Goal: Task Accomplishment & Management: Use online tool/utility

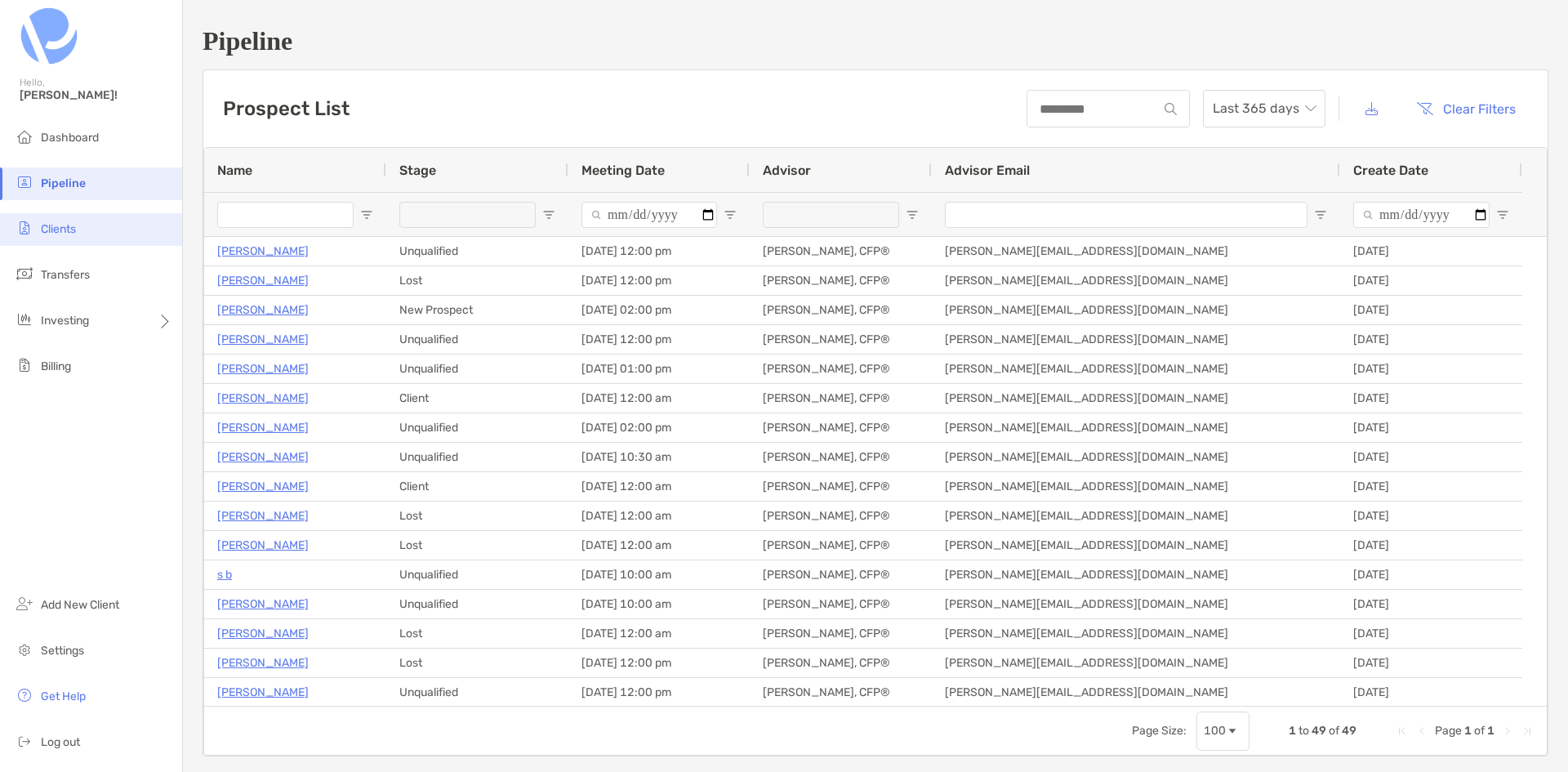
click at [58, 232] on span "Clients" at bounding box center [59, 228] width 36 height 14
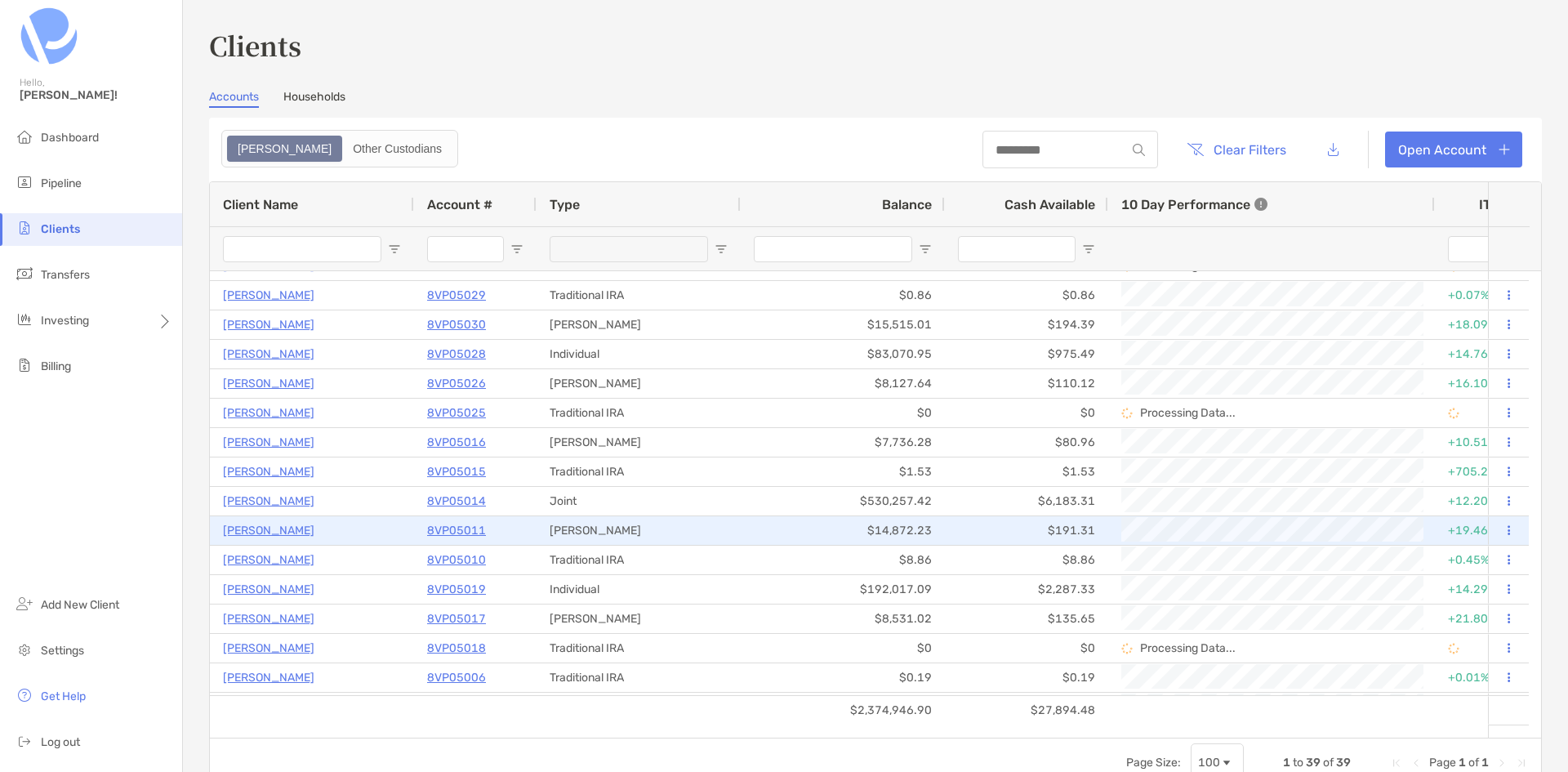
scroll to position [692, 0]
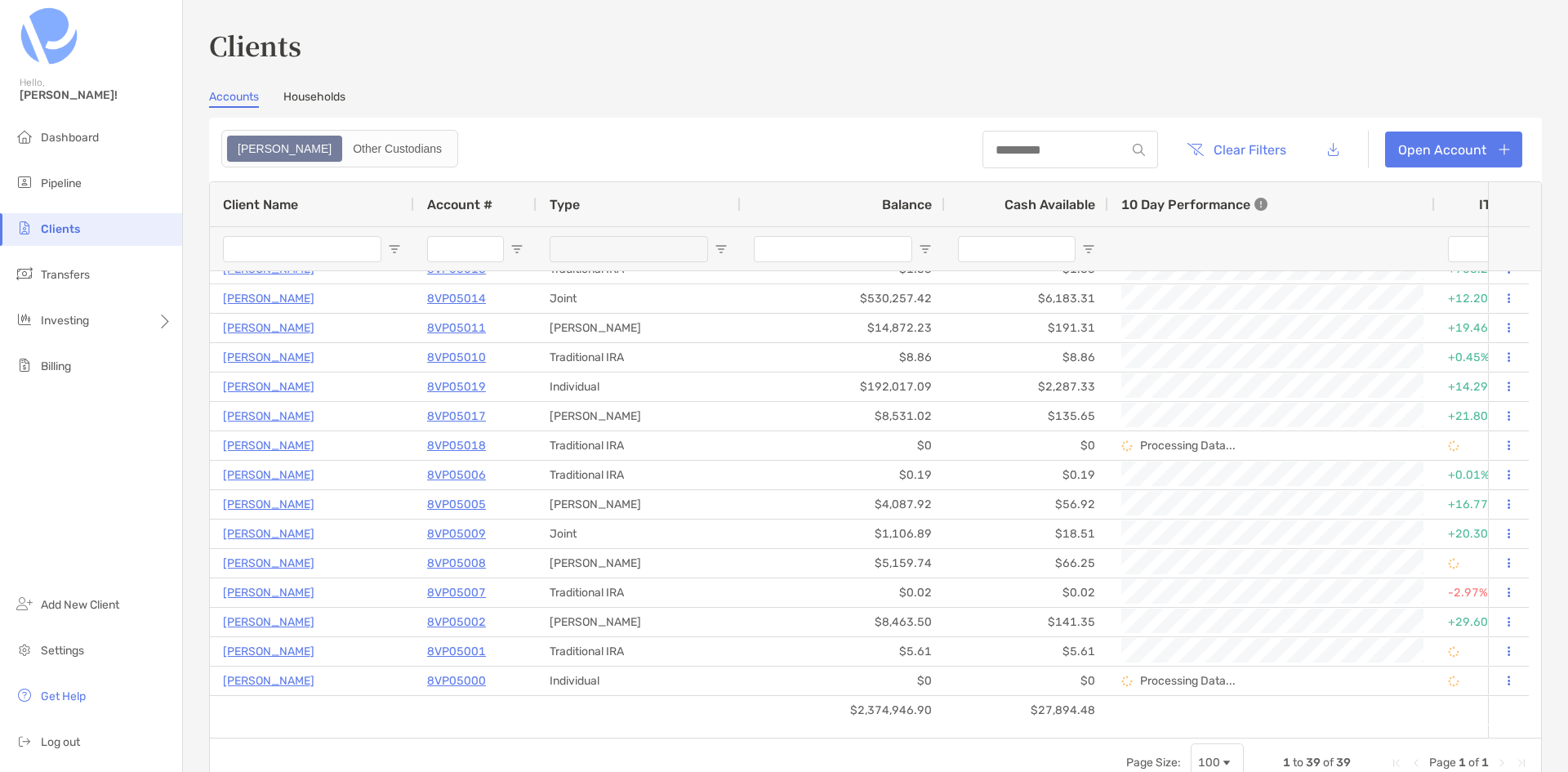
click at [331, 253] on input "Client Name Filter Input" at bounding box center [301, 249] width 158 height 26
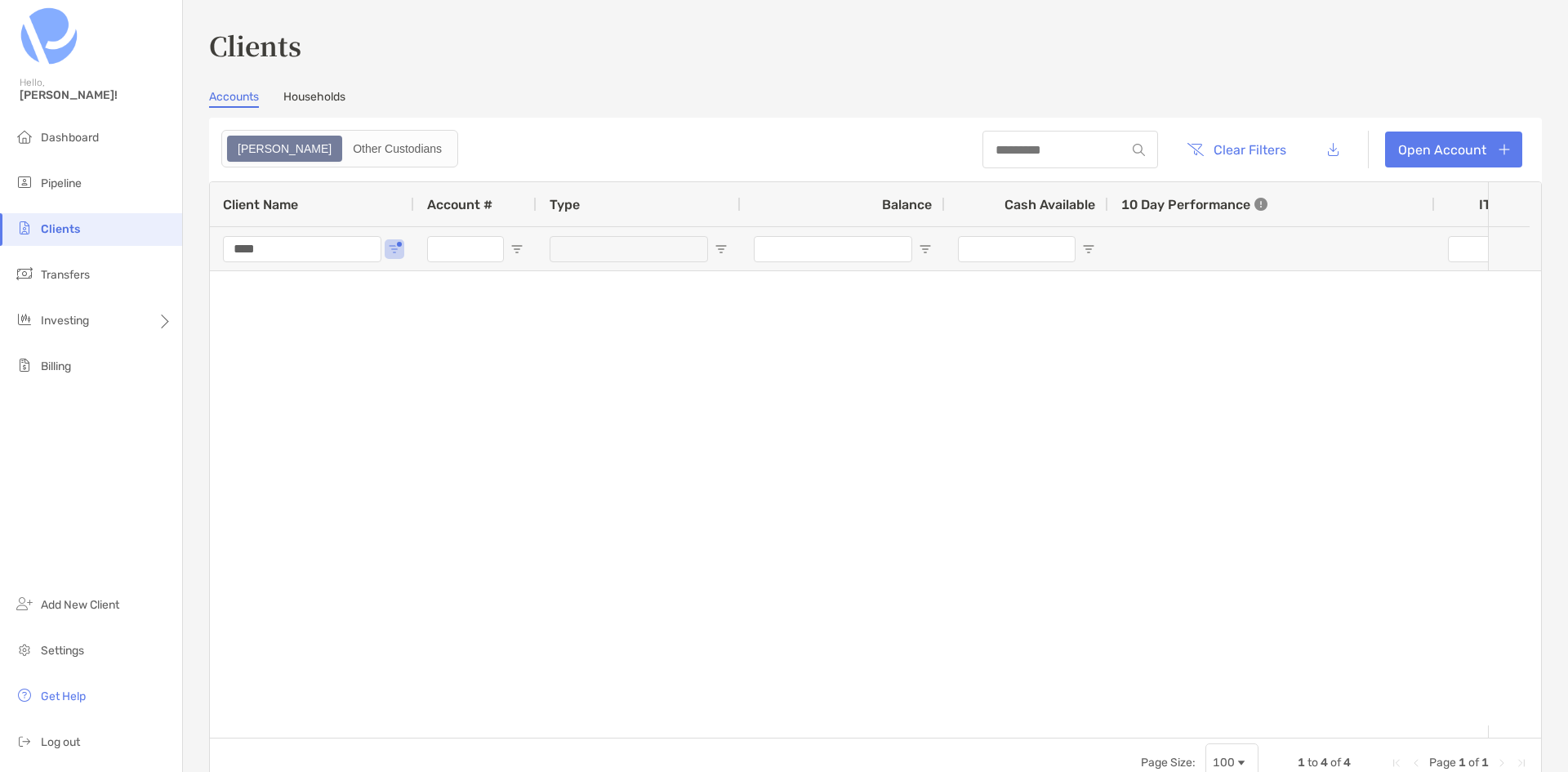
scroll to position [0, 0]
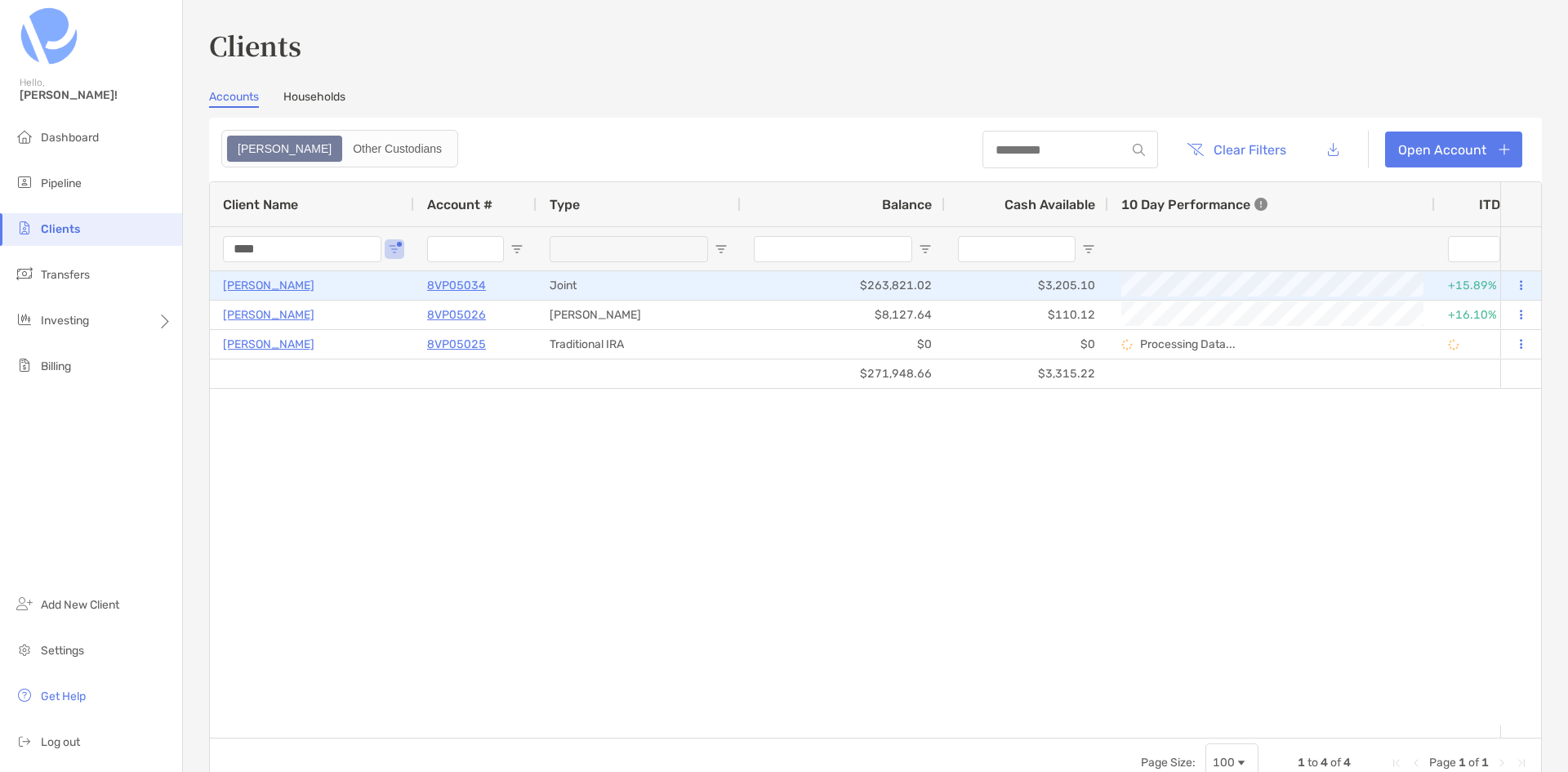
type input "****"
click at [262, 281] on p "[PERSON_NAME]" at bounding box center [269, 285] width 92 height 21
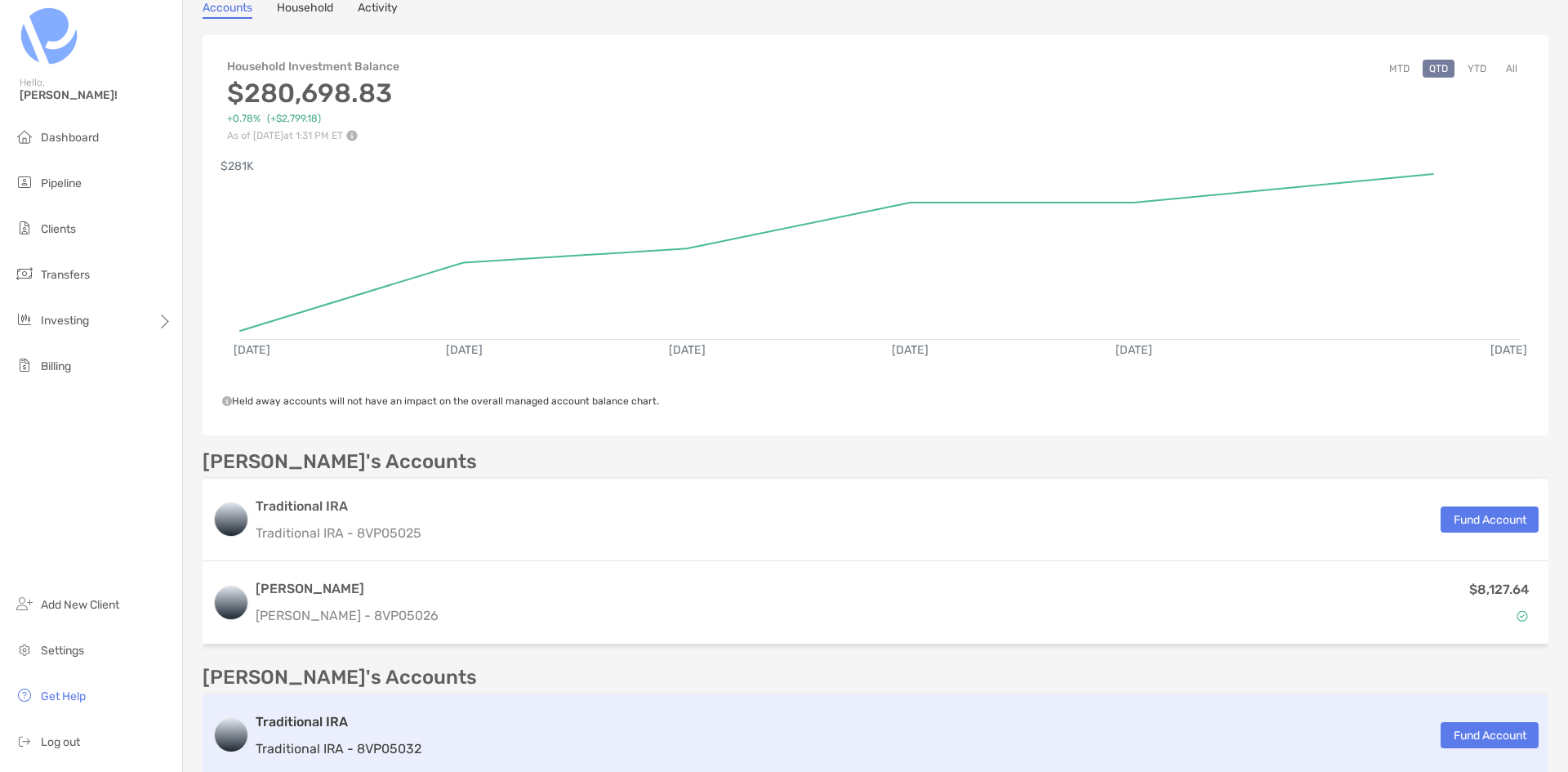
scroll to position [408, 0]
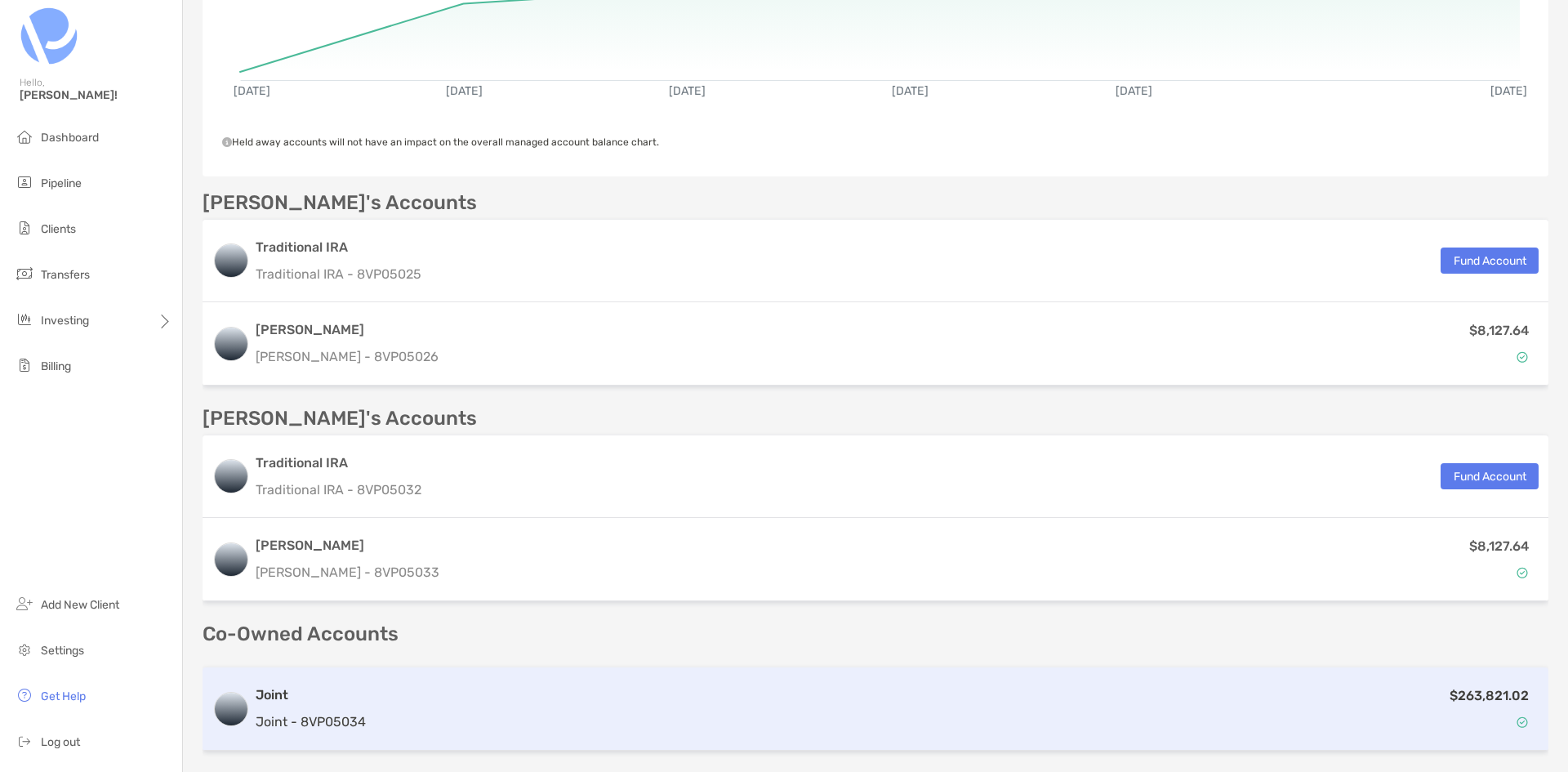
click at [649, 689] on div "$263,821.02" at bounding box center [956, 708] width 1166 height 48
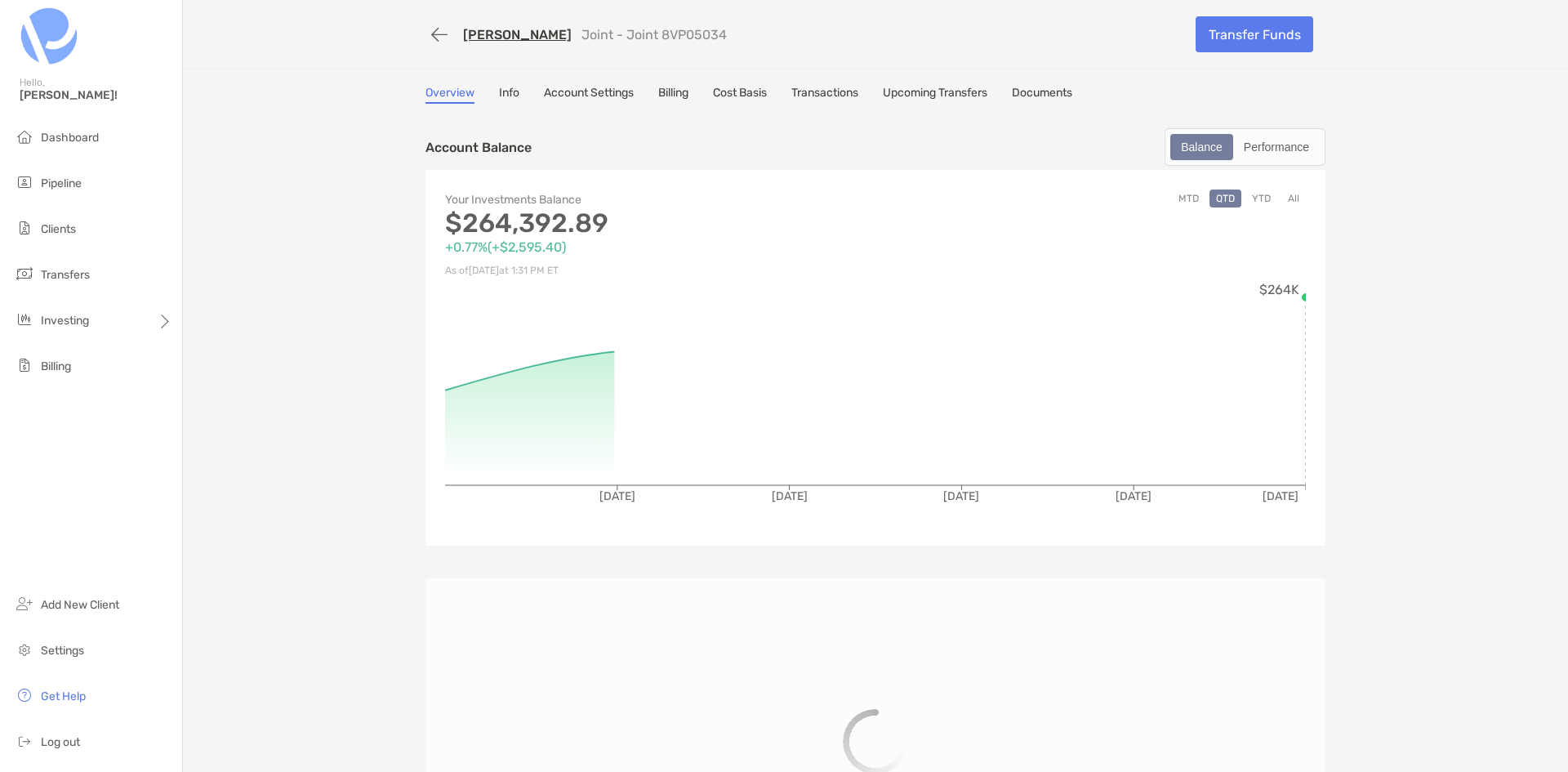
click at [924, 97] on link "Upcoming Transfers" at bounding box center [935, 95] width 105 height 18
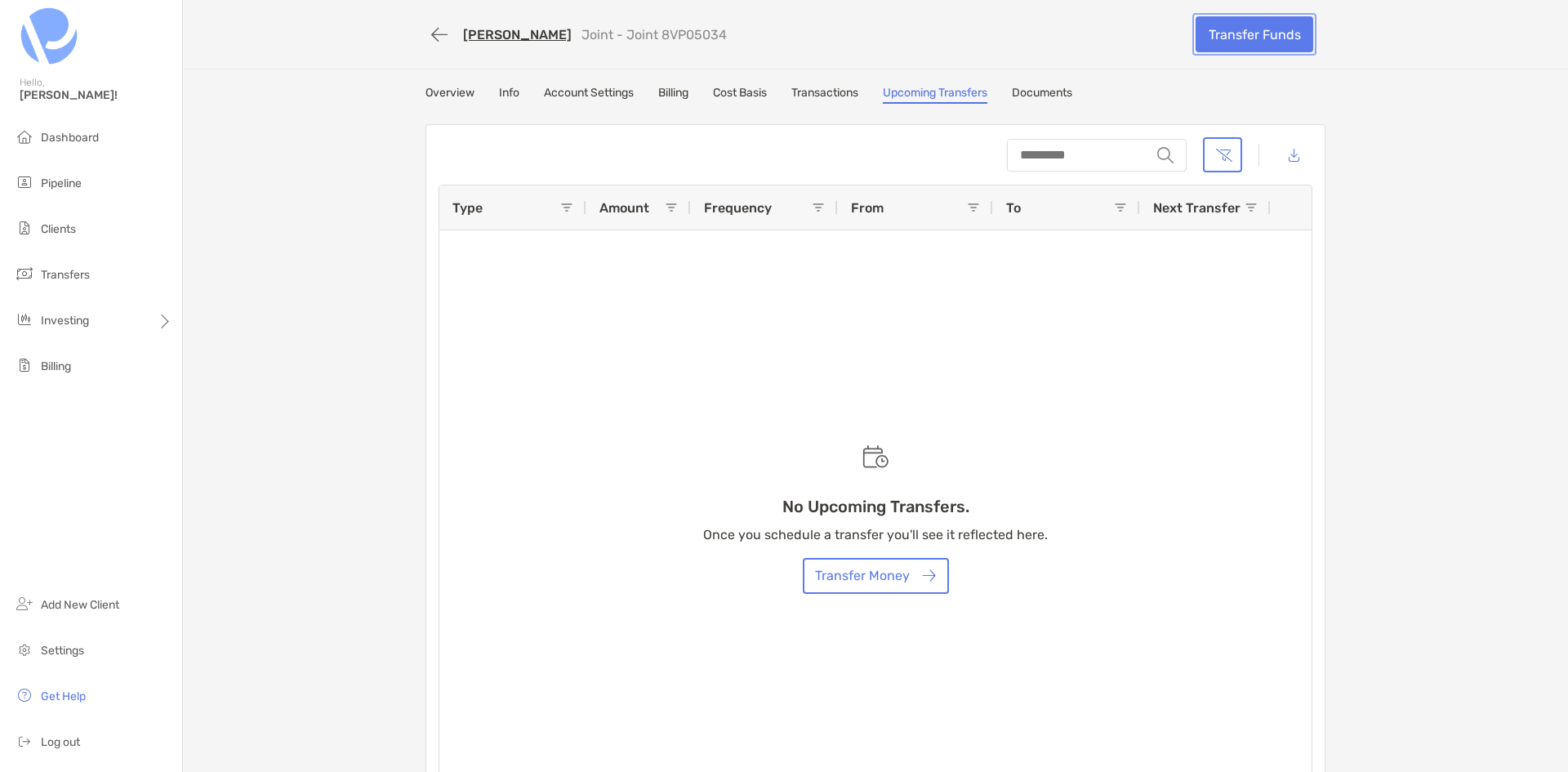
click at [1206, 45] on link "Transfer Funds" at bounding box center [1254, 34] width 118 height 36
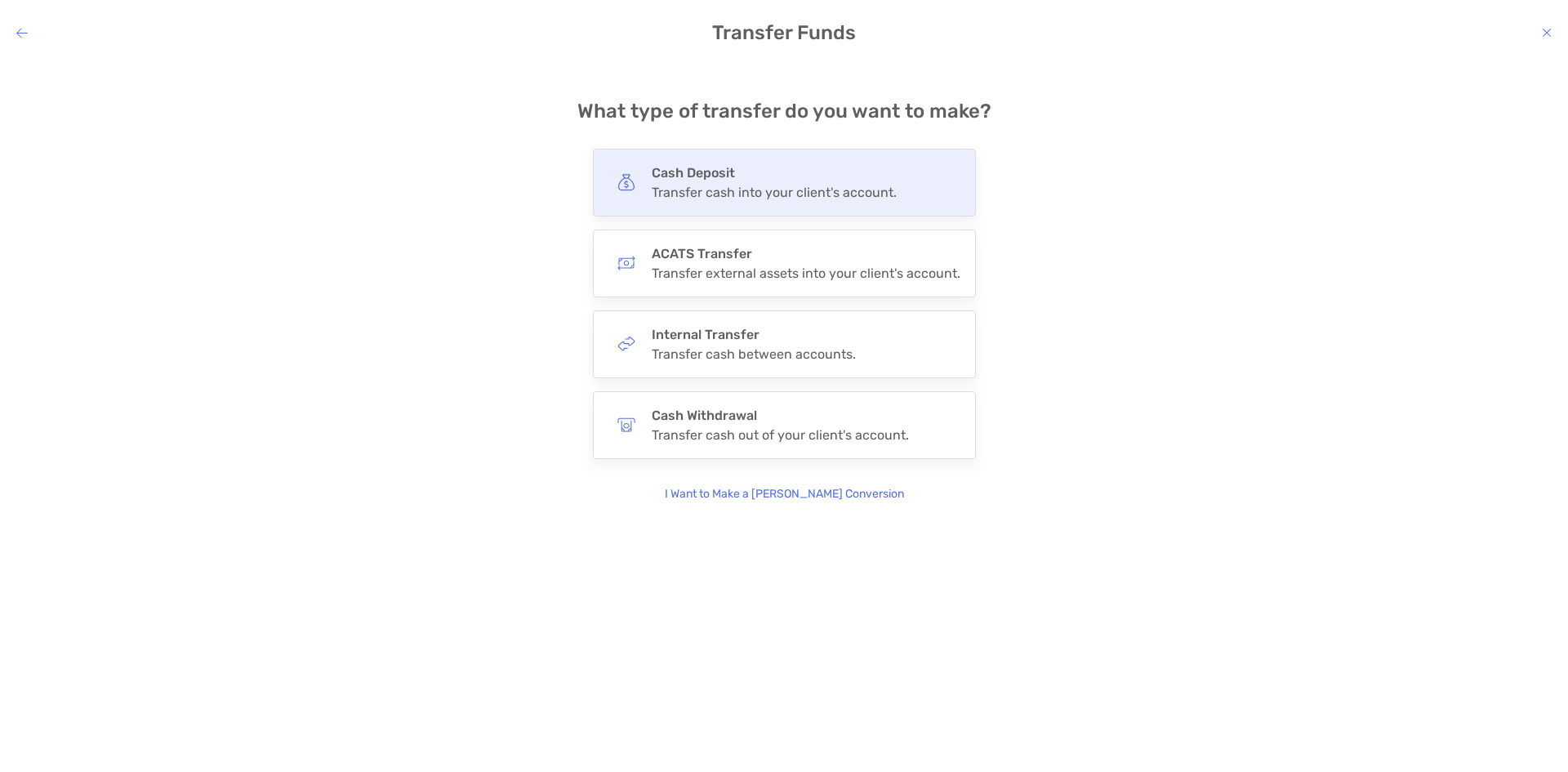
click at [766, 184] on div "Transfer cash into your client's account." at bounding box center [774, 192] width 245 height 16
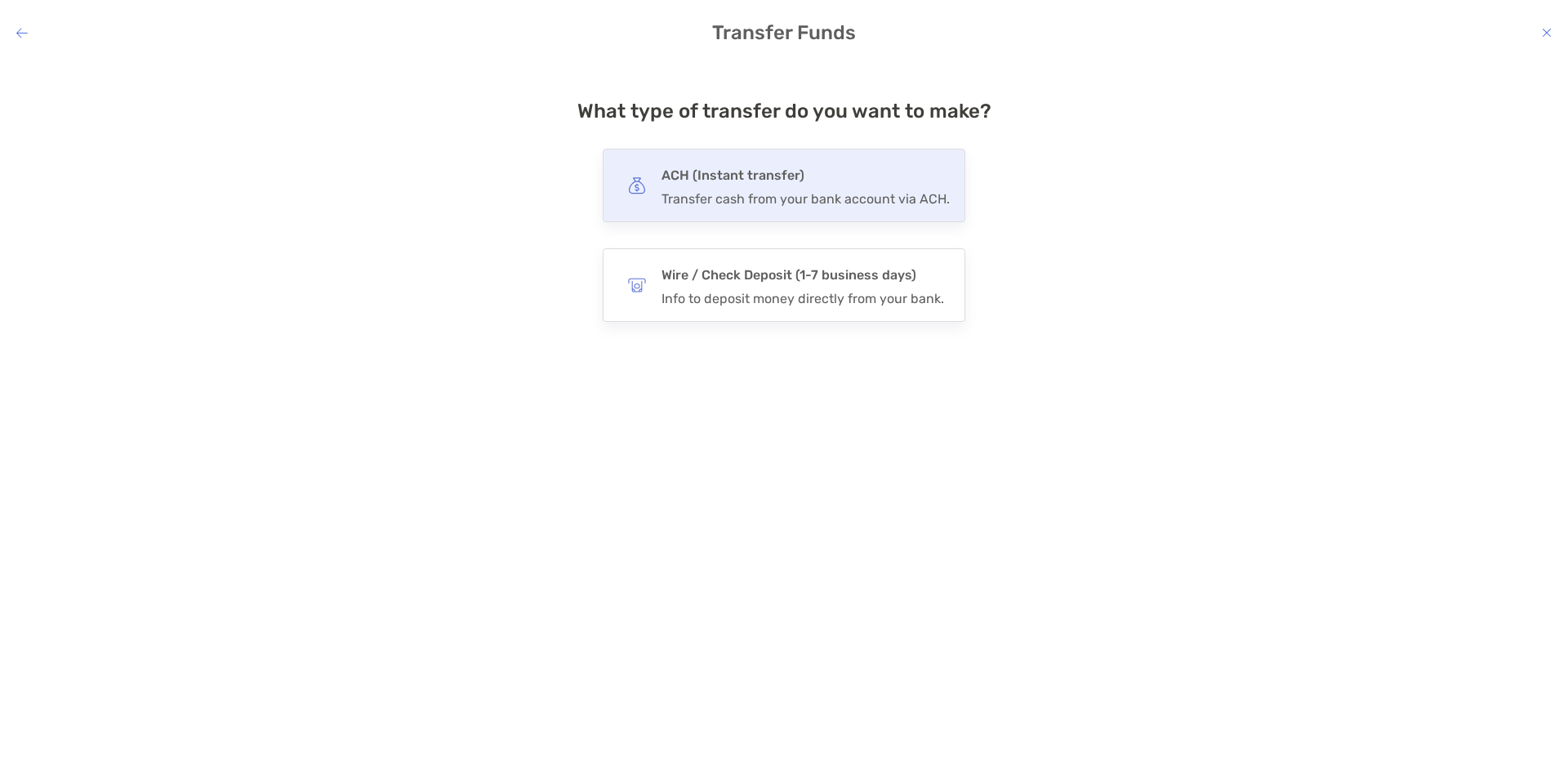
click at [777, 166] on h4 "ACH (Instant transfer)" at bounding box center [806, 175] width 288 height 22
click at [0, 0] on input "***" at bounding box center [0, 0] width 0 height 0
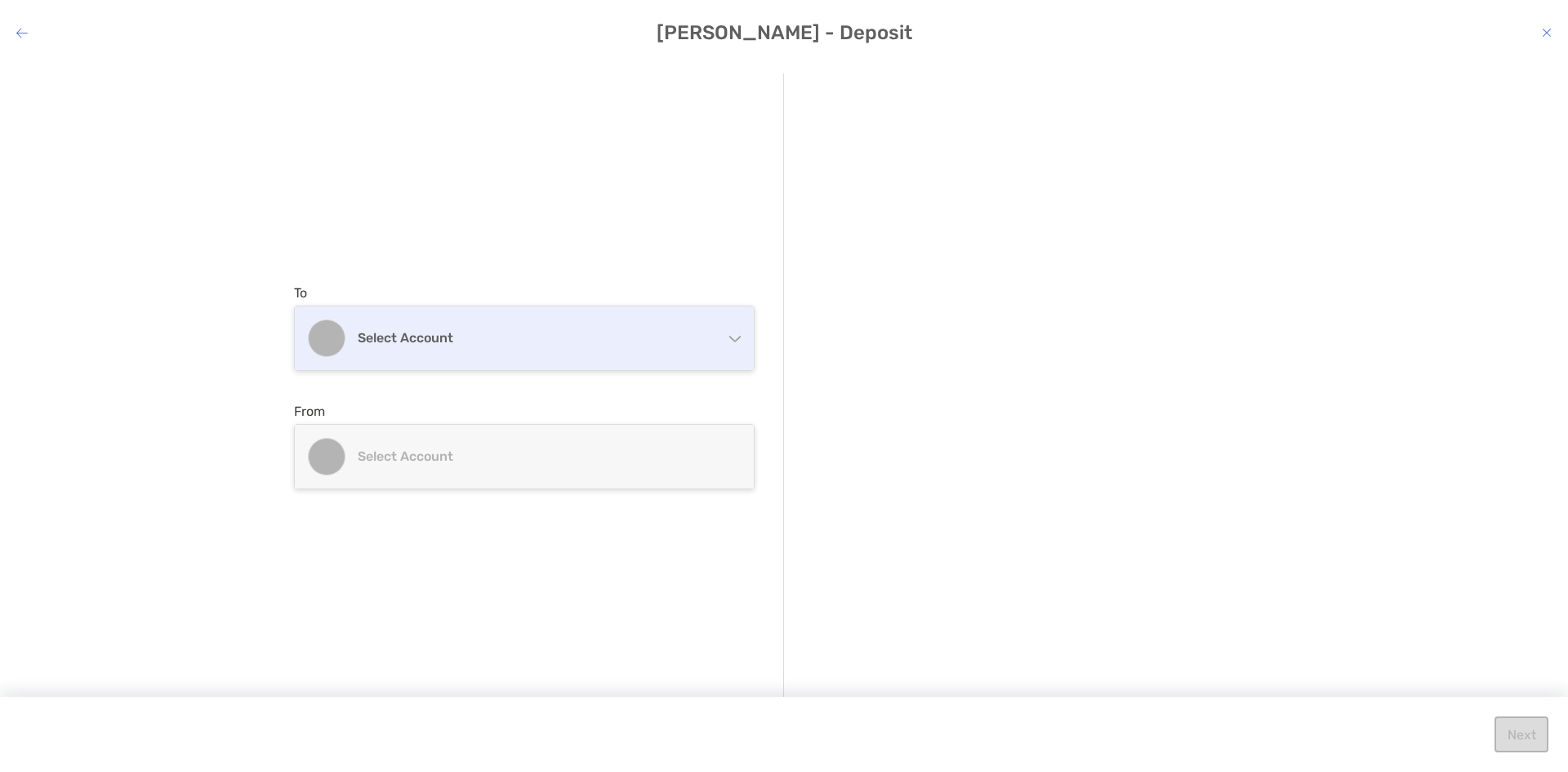
click at [578, 335] on h4 "Select account" at bounding box center [534, 338] width 353 height 16
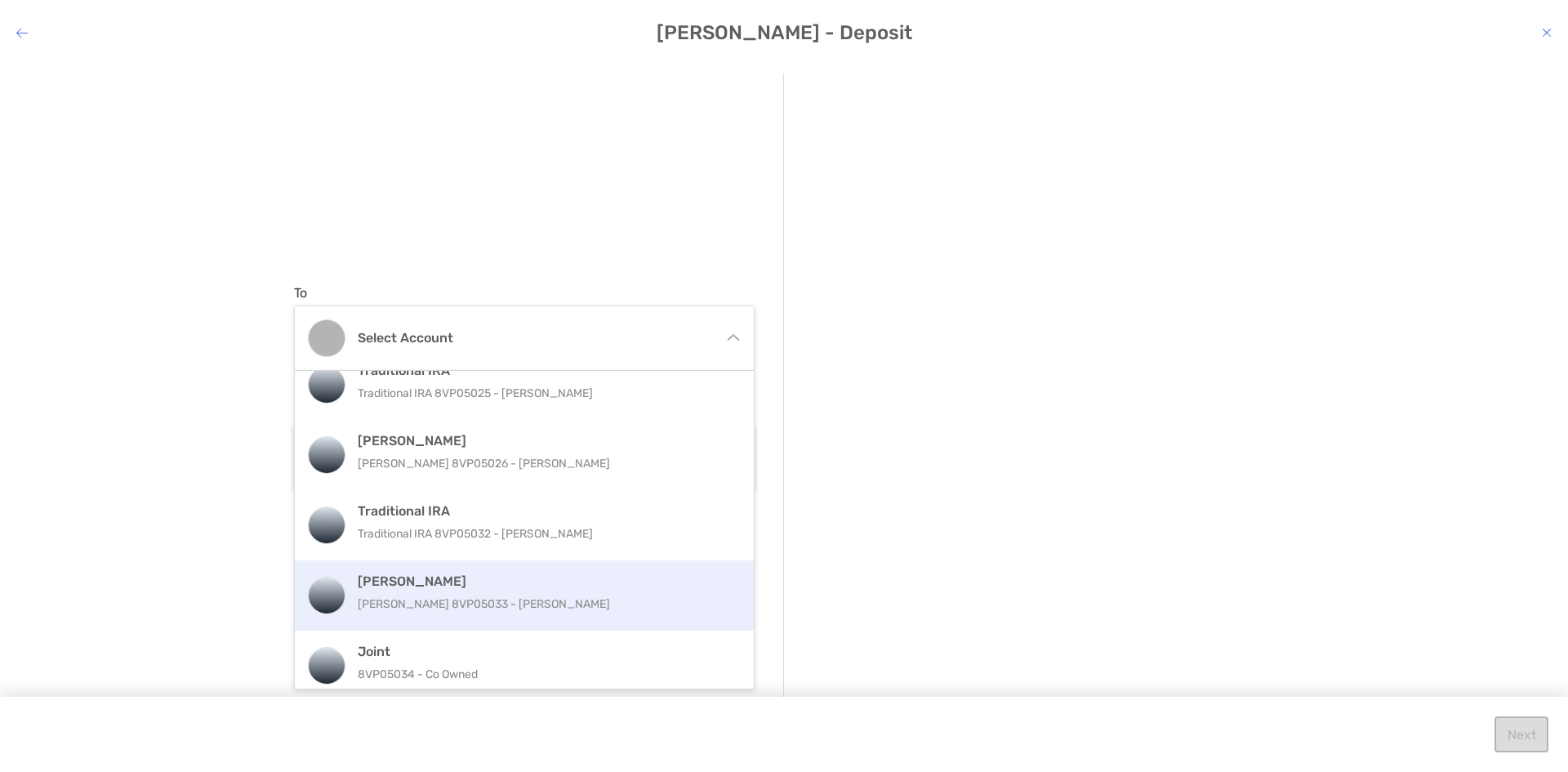
scroll to position [34, 0]
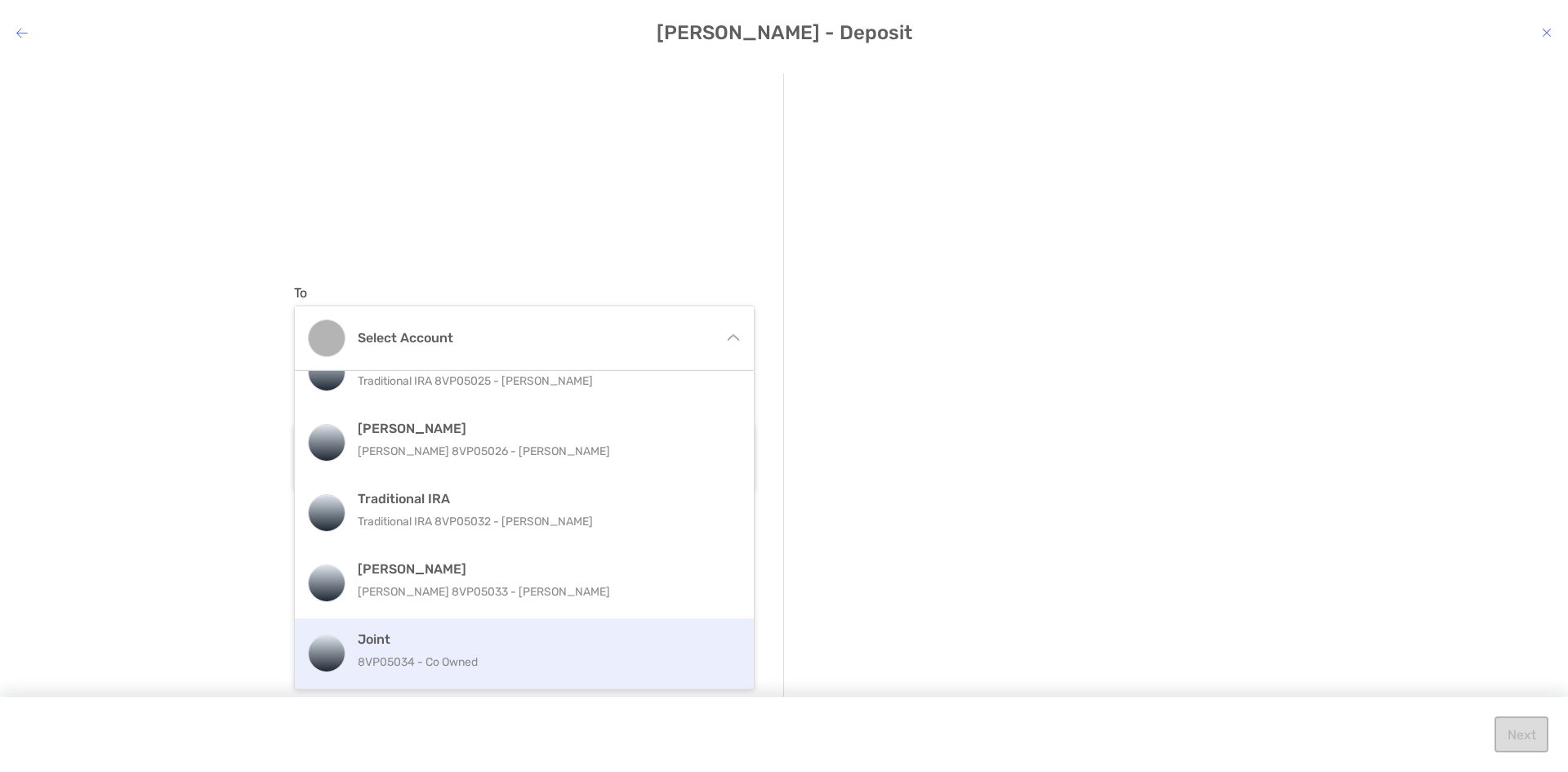
click at [516, 655] on p "8VP05034 - Co Owned" at bounding box center [542, 662] width 369 height 21
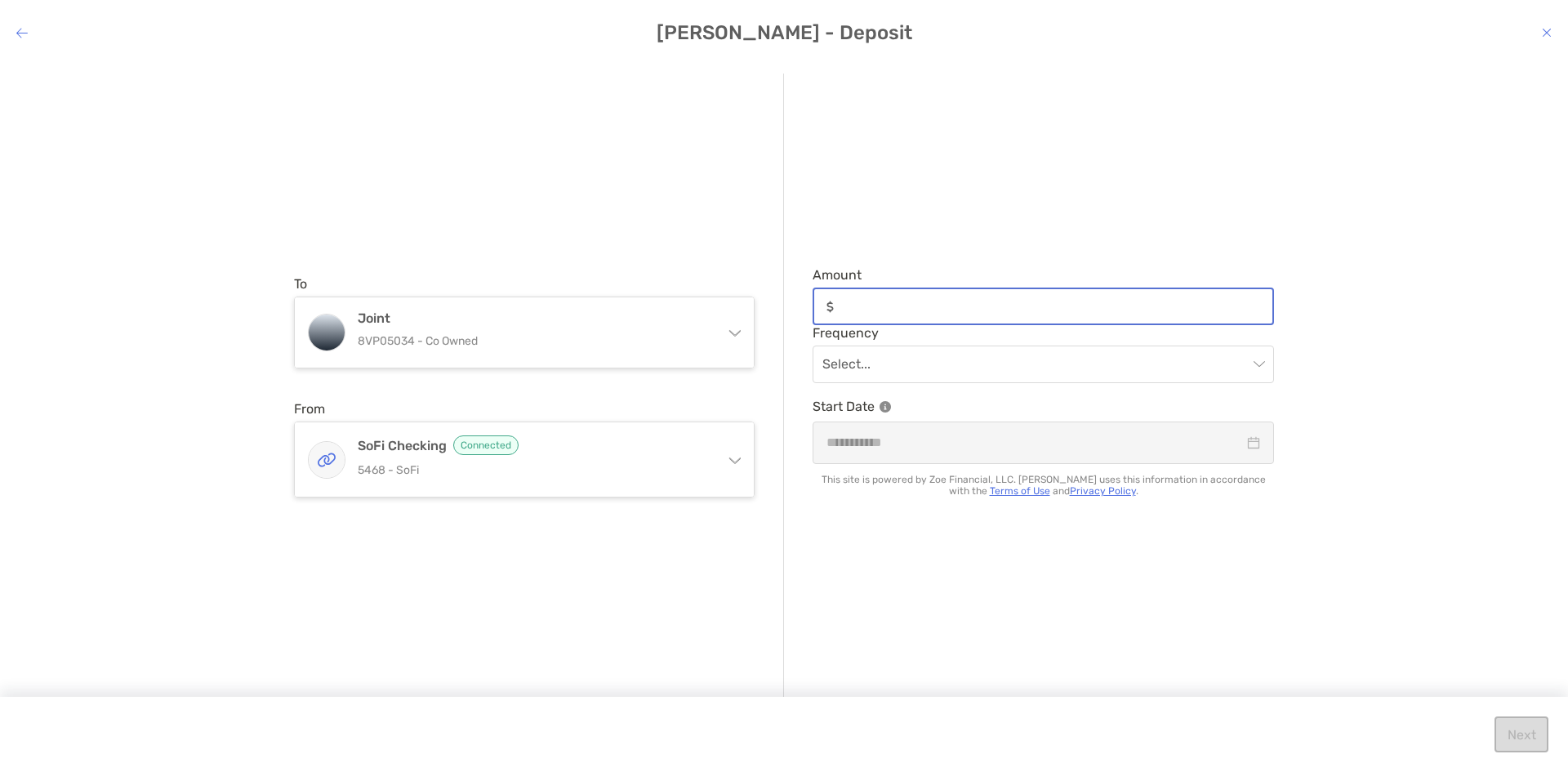
click at [919, 305] on input "Amount" at bounding box center [1057, 306] width 432 height 14
type input "*"
click at [931, 364] on input "modal" at bounding box center [1035, 364] width 426 height 36
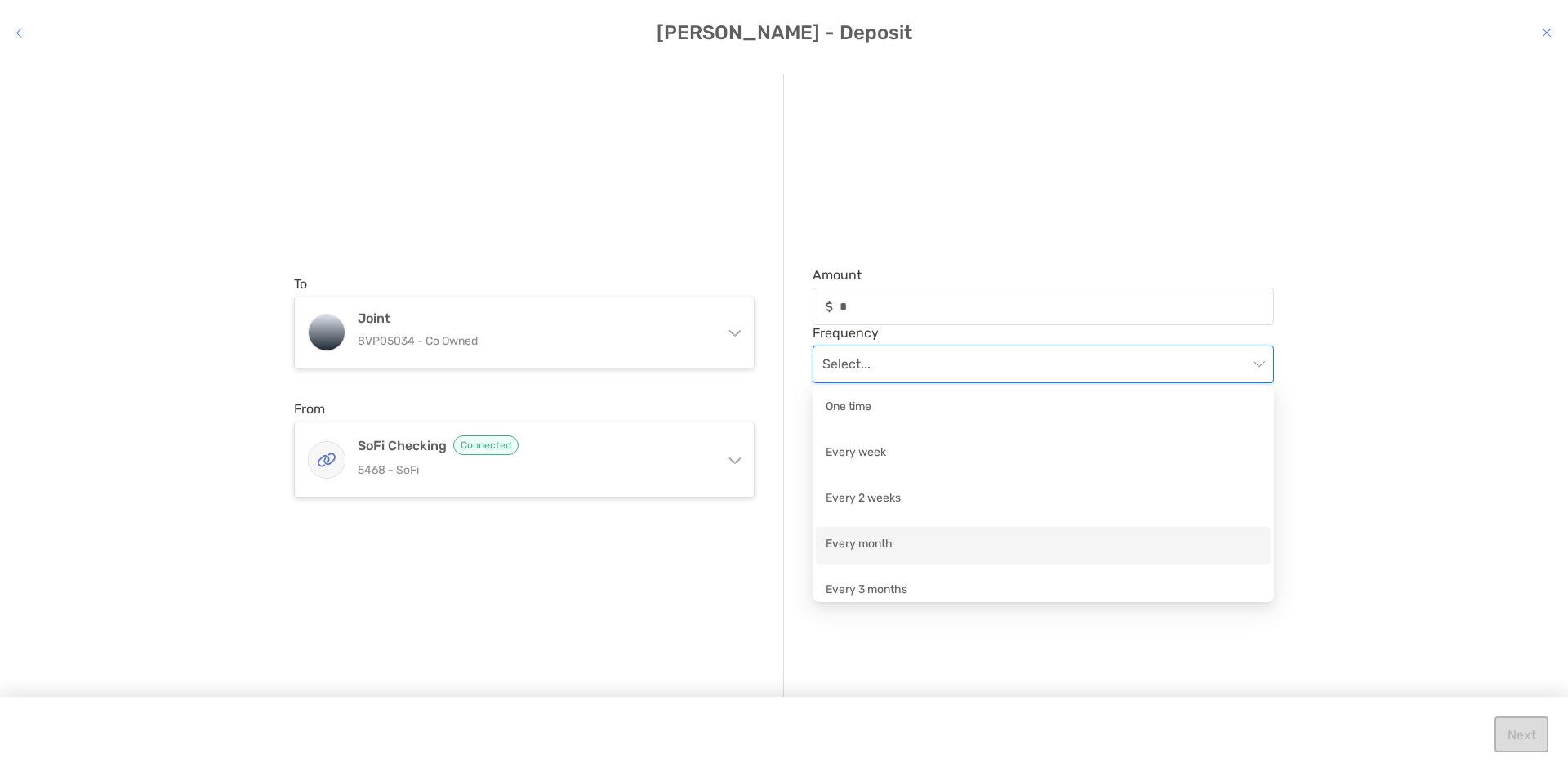
click at [899, 546] on div "Every month" at bounding box center [1043, 546] width 435 height 21
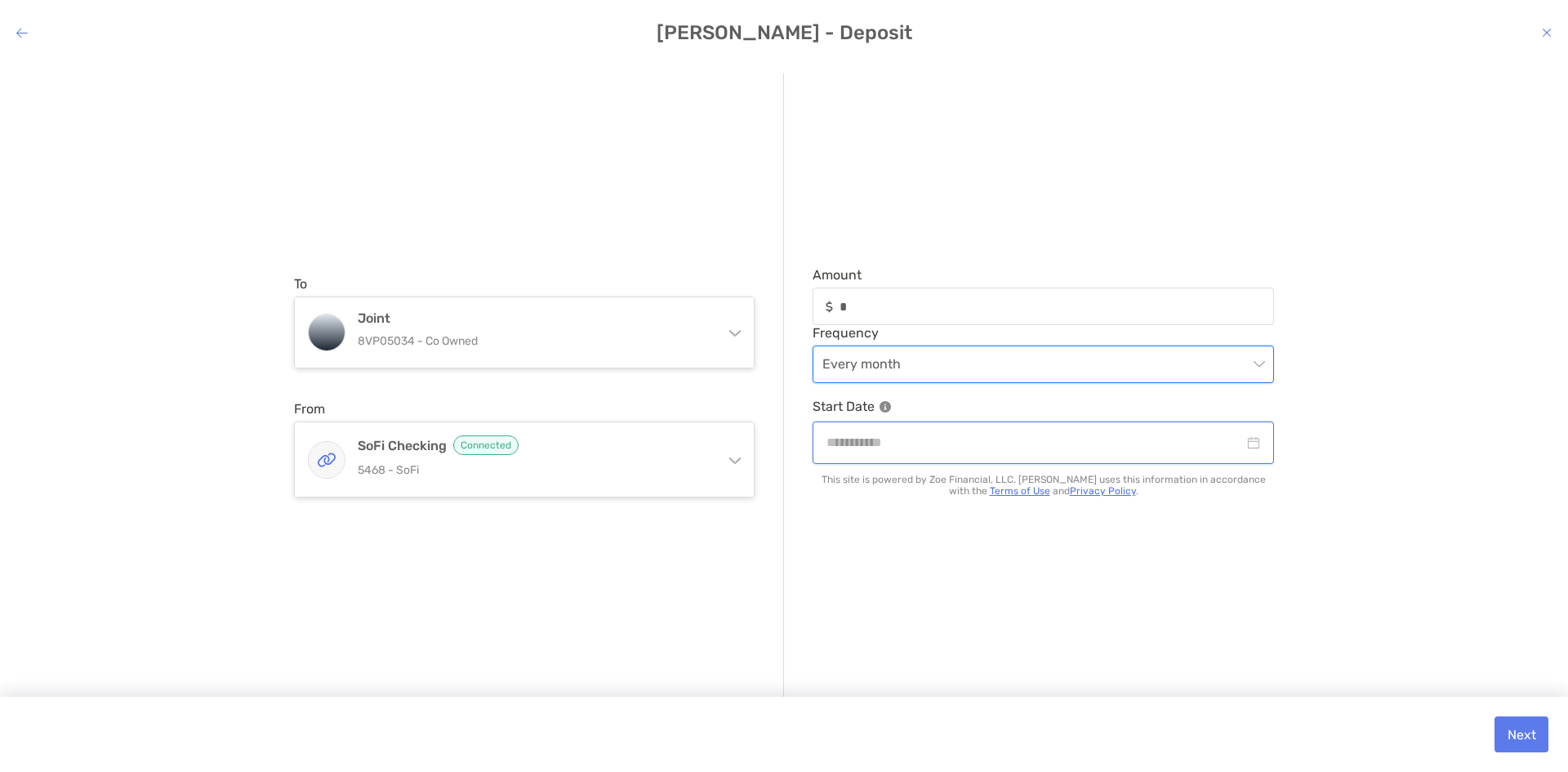
click at [953, 442] on input "modal" at bounding box center [1035, 443] width 418 height 21
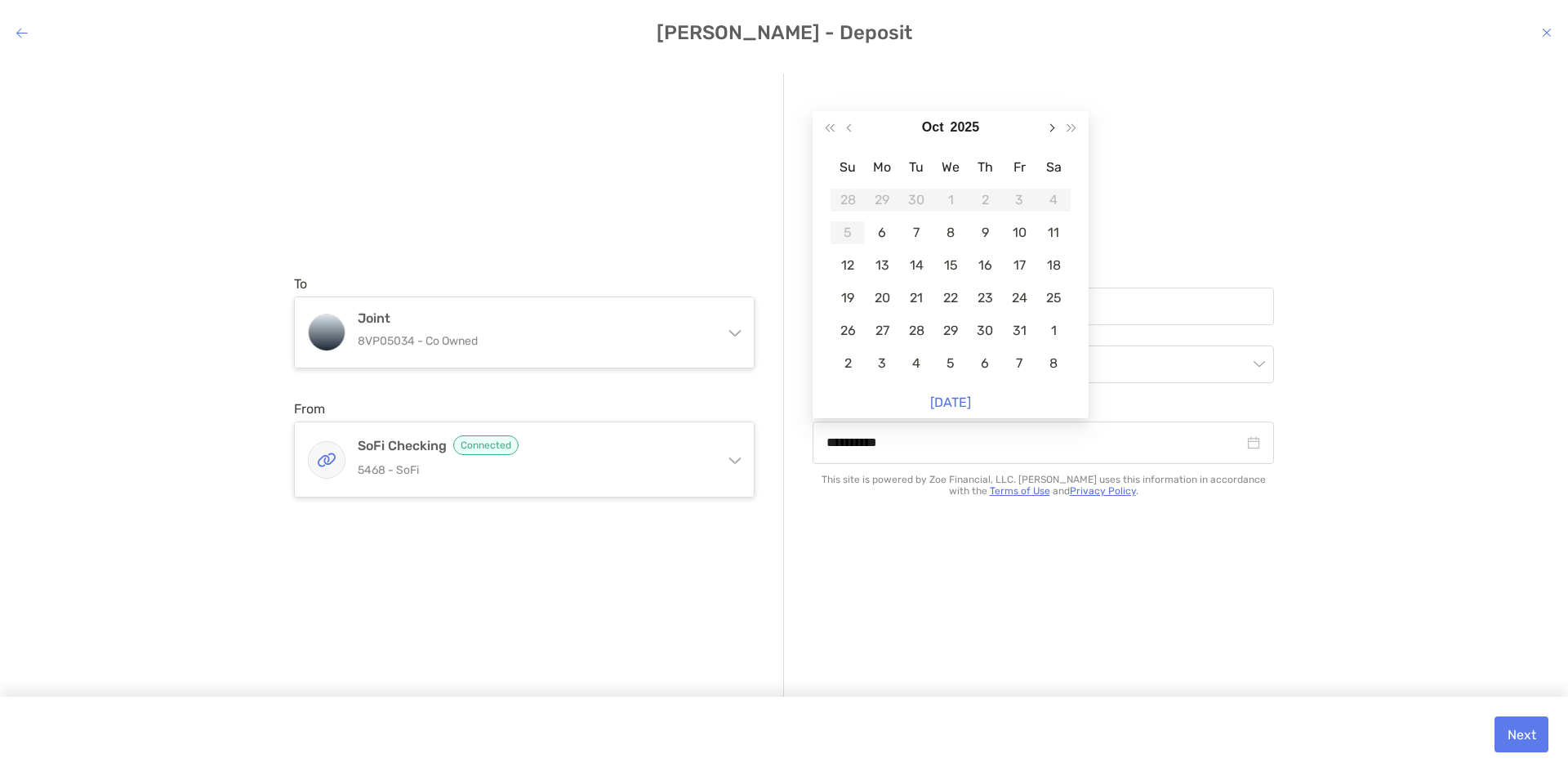
click at [1046, 130] on button "Next month (PageDown)" at bounding box center [1051, 127] width 22 height 33
click at [1047, 129] on button "Next month (PageDown)" at bounding box center [1051, 127] width 22 height 33
type input "**********"
click at [1046, 127] on button "Next month (PageDown)" at bounding box center [1051, 127] width 22 height 33
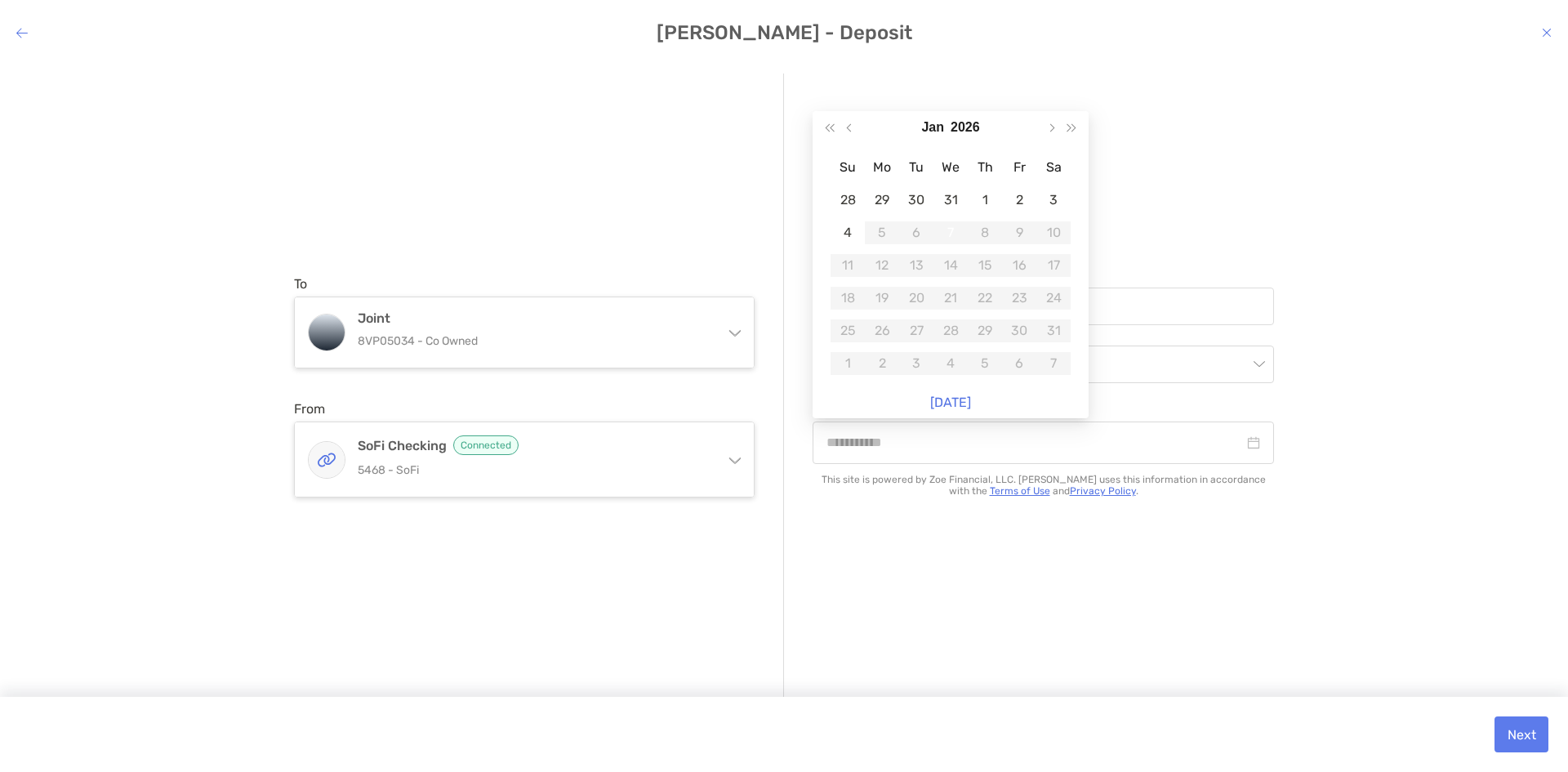
type input "**********"
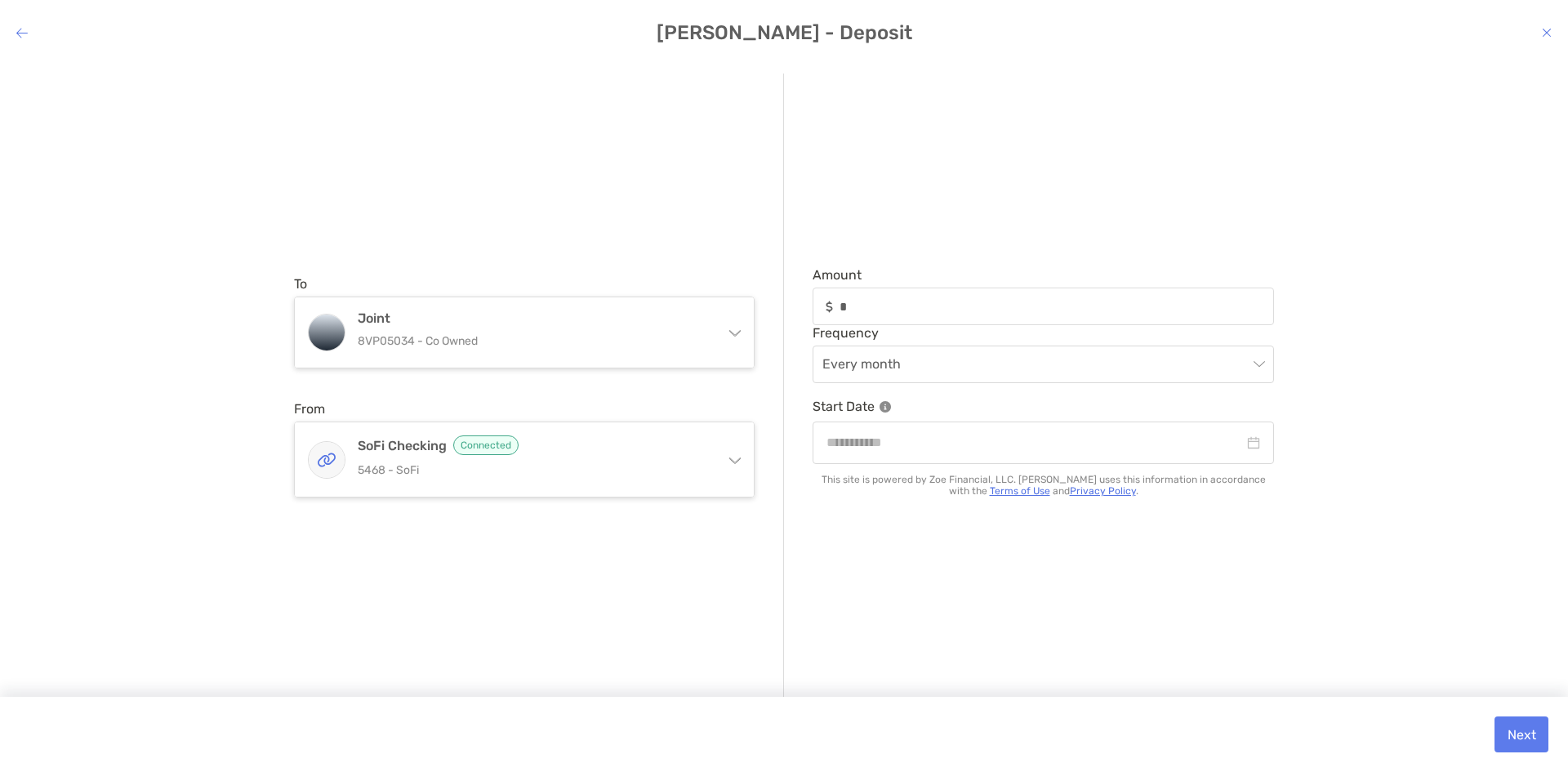
click at [1548, 30] on icon "modal" at bounding box center [1546, 33] width 9 height 13
